Goal: Find specific page/section: Find specific page/section

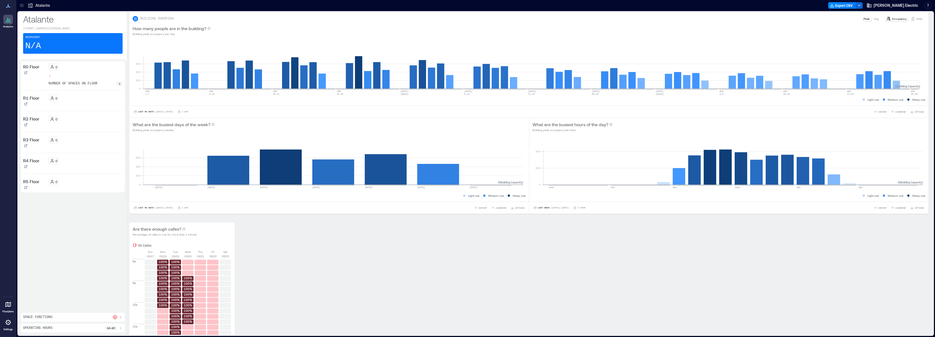
click at [21, 6] on icon at bounding box center [21, 5] width 5 height 5
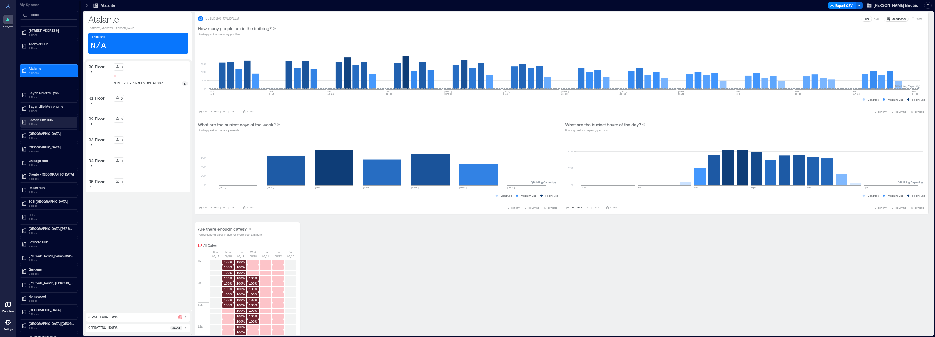
click at [45, 120] on p "Boston City Hub" at bounding box center [52, 120] width 46 height 4
click at [44, 132] on p "Building Analytics" at bounding box center [41, 131] width 27 height 4
